Goal: Task Accomplishment & Management: Manage account settings

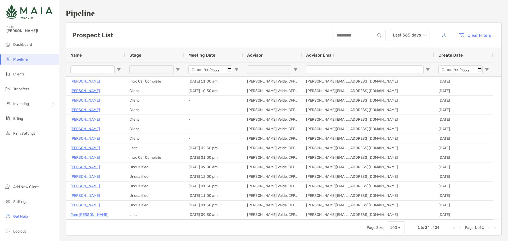
click at [84, 68] on input "Name Filter Input" at bounding box center [92, 69] width 44 height 8
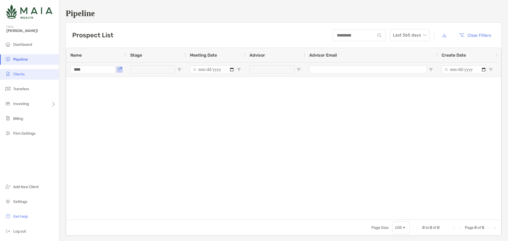
type input "****"
click at [32, 70] on li "Clients" at bounding box center [29, 74] width 59 height 11
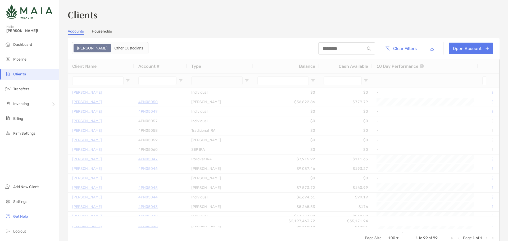
type input "******"
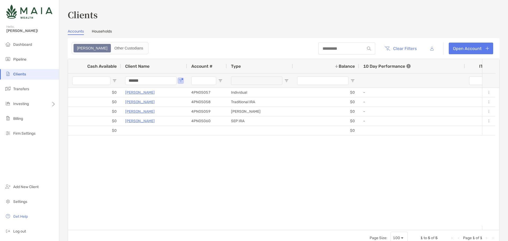
click at [100, 82] on input "Cash Available Filter Input" at bounding box center [91, 80] width 38 height 8
click at [130, 72] on div "Client Name" at bounding box center [154, 66] width 58 height 14
click at [134, 78] on input "******" at bounding box center [150, 80] width 51 height 8
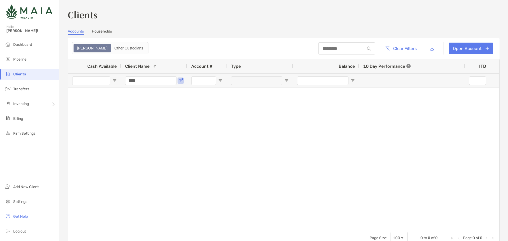
click at [138, 81] on input "****" at bounding box center [150, 80] width 51 height 8
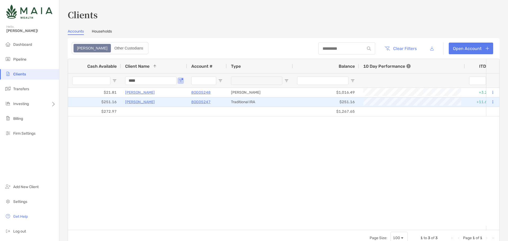
type input "****"
click at [207, 102] on p "8OG05247" at bounding box center [200, 102] width 19 height 7
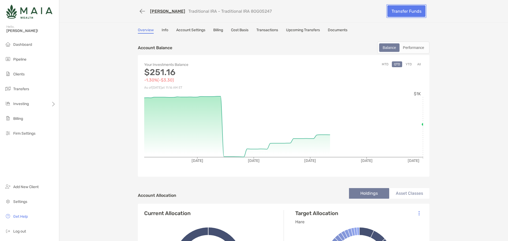
click at [416, 10] on link "Transfer Funds" at bounding box center [406, 11] width 38 height 12
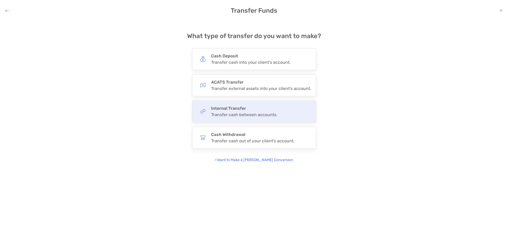
click at [230, 115] on div "Transfer cash between accounts." at bounding box center [244, 114] width 66 height 5
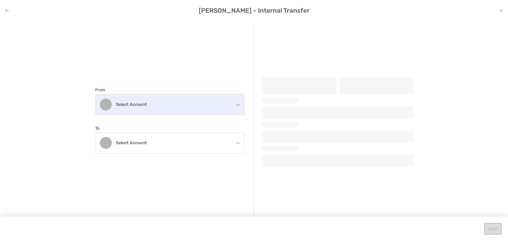
click at [189, 109] on div "Select account" at bounding box center [169, 104] width 149 height 21
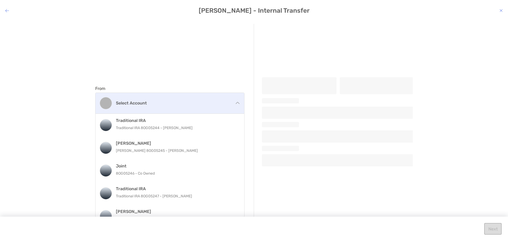
scroll to position [2, 0]
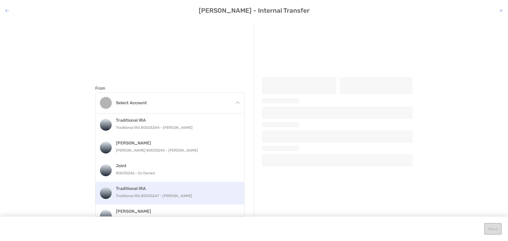
click at [189, 194] on p "Traditional IRA 8OG05247 - [PERSON_NAME]" at bounding box center [175, 196] width 119 height 7
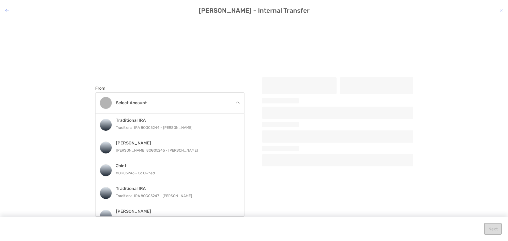
scroll to position [0, 0]
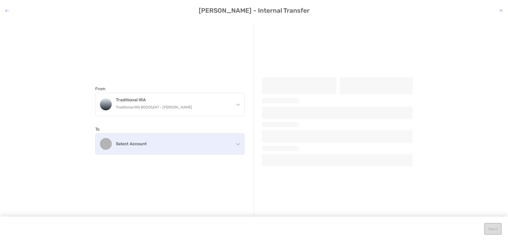
click at [173, 148] on div "Select account" at bounding box center [169, 144] width 149 height 21
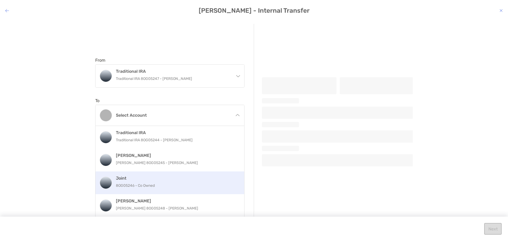
scroll to position [29, 0]
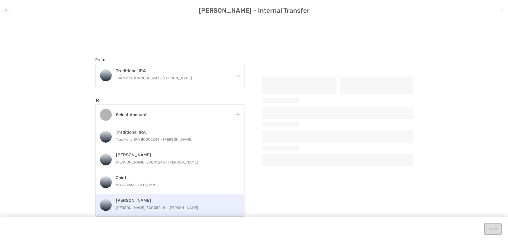
click at [180, 204] on div "[PERSON_NAME] [PERSON_NAME] 8OG05248 - [PERSON_NAME]" at bounding box center [175, 205] width 119 height 14
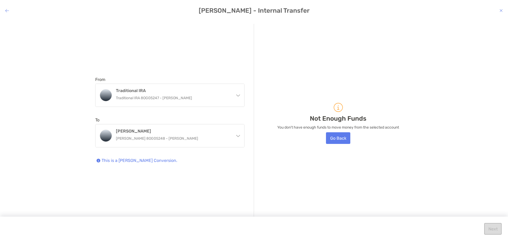
scroll to position [0, 0]
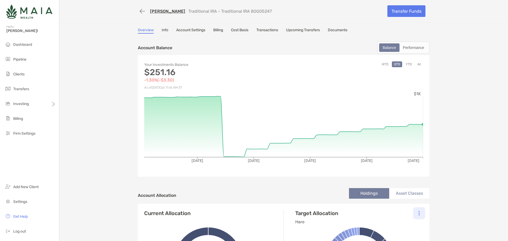
click at [415, 214] on div at bounding box center [419, 213] width 12 height 12
click at [407, 224] on div "Change Model" at bounding box center [396, 227] width 58 height 15
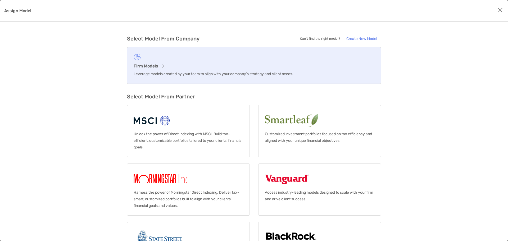
click at [162, 67] on icon "Assign Model" at bounding box center [162, 66] width 4 height 4
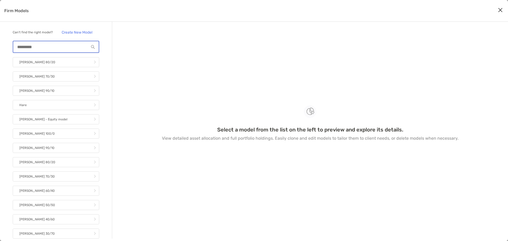
click at [34, 49] on input "Firm Models" at bounding box center [51, 47] width 76 height 4
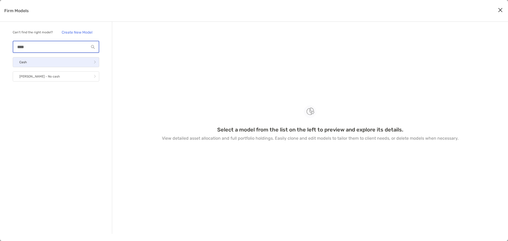
type input "****"
click at [34, 62] on link "Cash" at bounding box center [56, 62] width 87 height 10
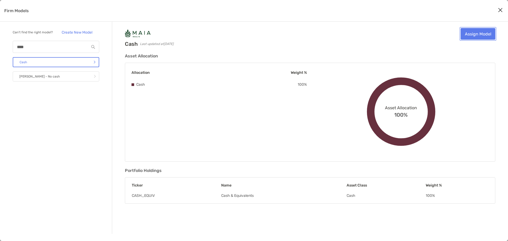
click at [473, 33] on link "Assign Model" at bounding box center [478, 34] width 35 height 12
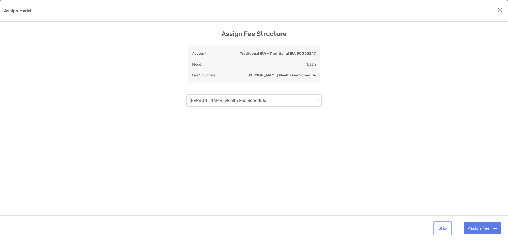
click at [437, 231] on button "Skip" at bounding box center [442, 228] width 17 height 12
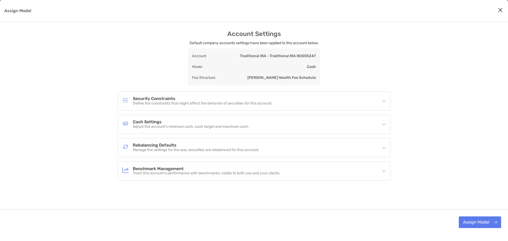
click at [208, 142] on div "Rebalancing Defaults Manage the settings for the way securities are rebalanced …" at bounding box center [250, 148] width 257 height 12
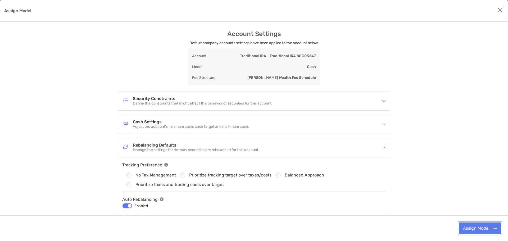
click at [472, 232] on button "Assign Model" at bounding box center [480, 228] width 42 height 12
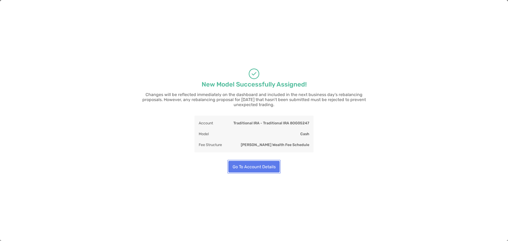
click at [243, 164] on button "Go To Account Details" at bounding box center [253, 167] width 51 height 12
type input "**"
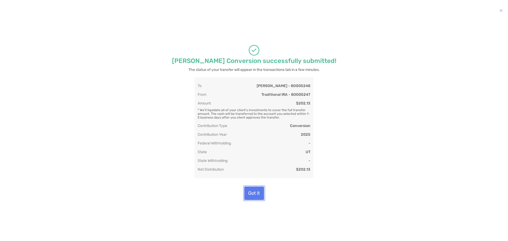
click at [256, 194] on button "Got it" at bounding box center [254, 192] width 20 height 13
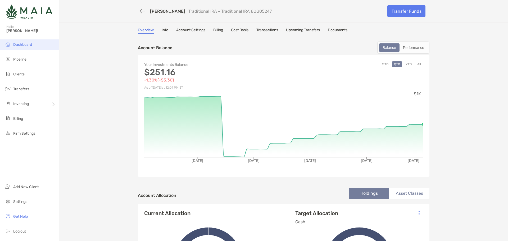
drag, startPoint x: 17, startPoint y: 52, endPoint x: 24, endPoint y: 49, distance: 8.0
click at [17, 52] on ul "Dashboard Pipeline Clients Transfers Investing Billing Firm Settings" at bounding box center [29, 91] width 59 height 104
click at [26, 49] on li "Dashboard" at bounding box center [29, 44] width 59 height 11
